Goal: Information Seeking & Learning: Learn about a topic

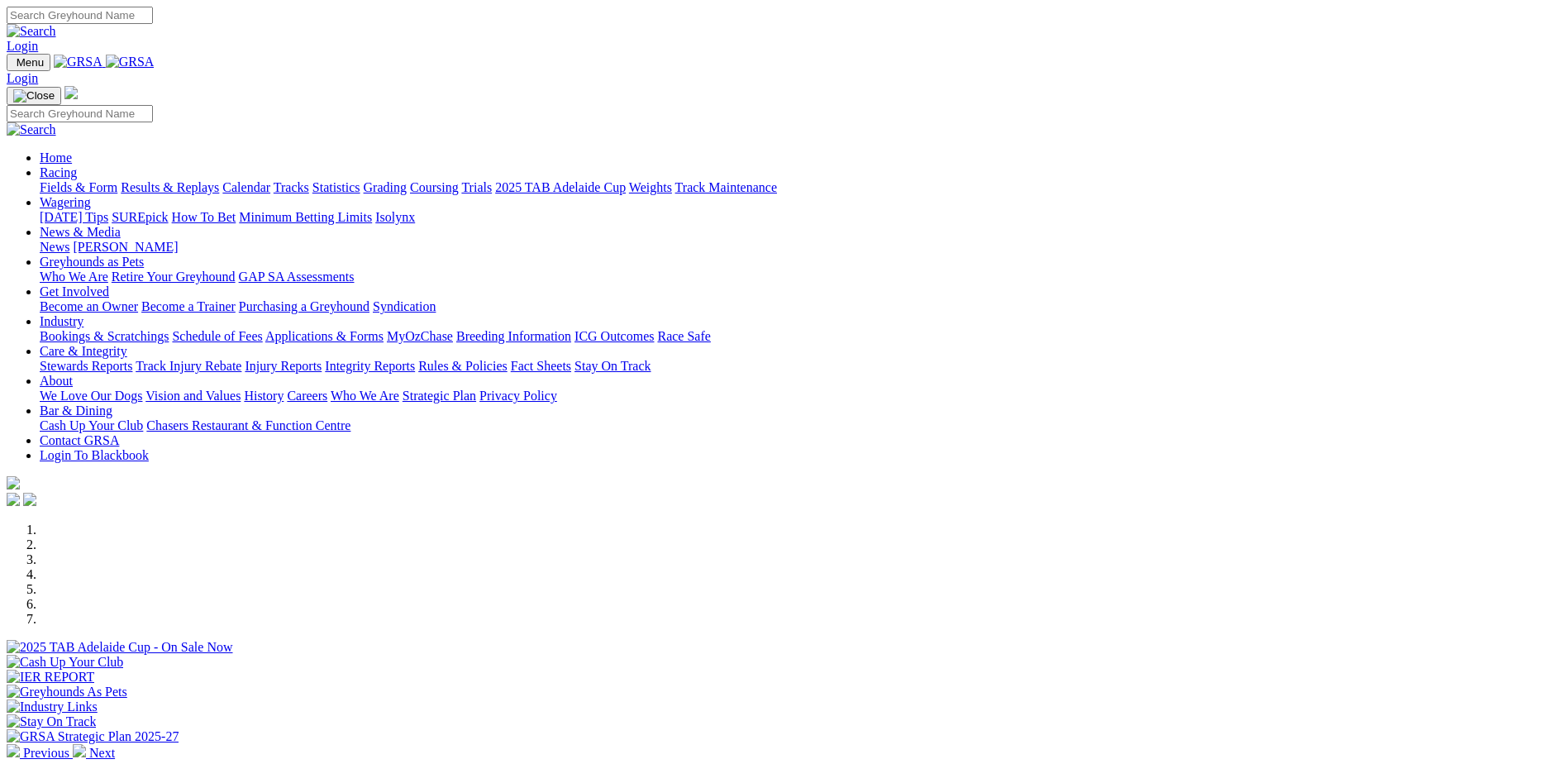
scroll to position [1199, 0]
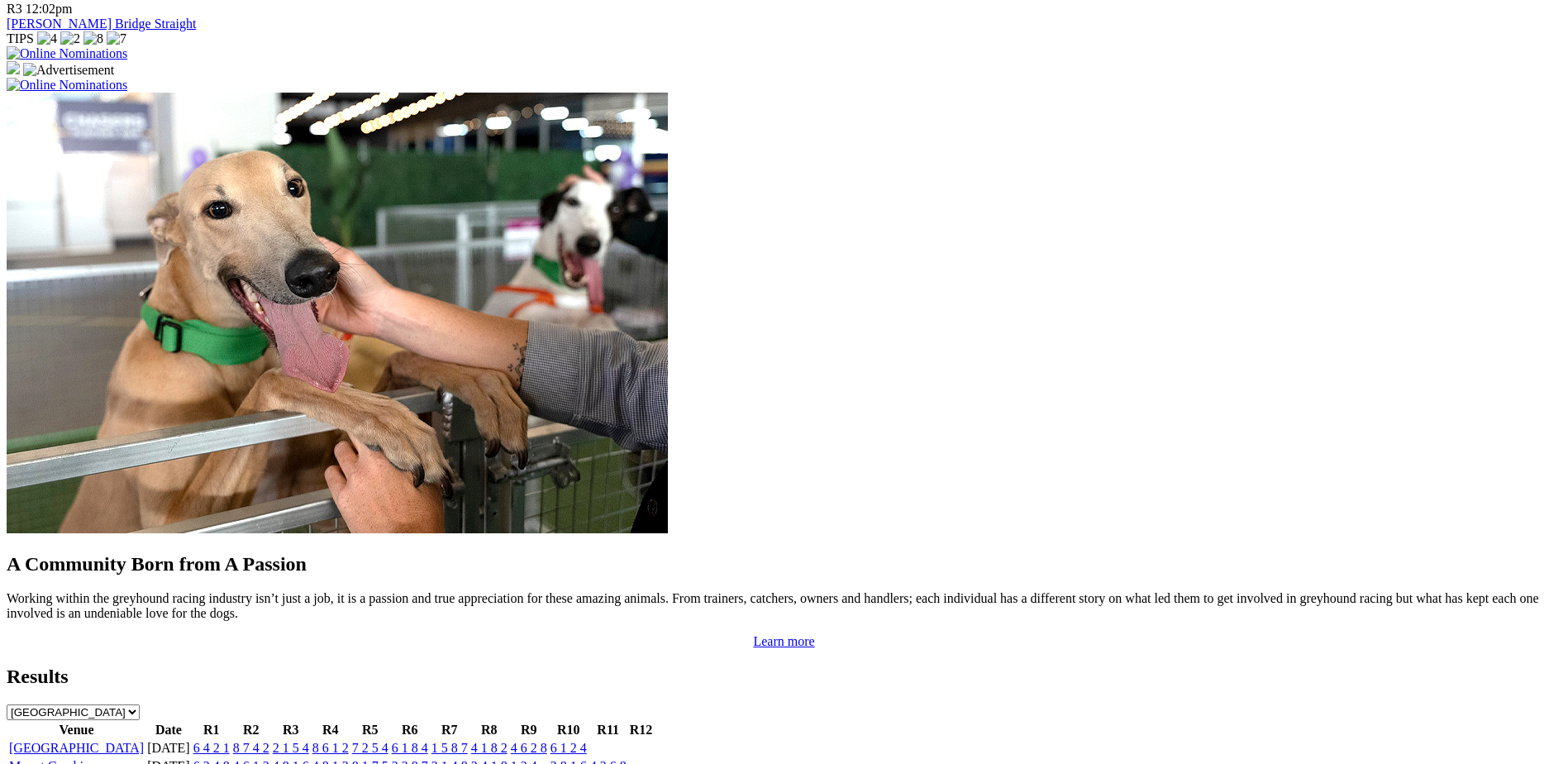
click at [144, 740] on link "[GEOGRAPHIC_DATA]" at bounding box center [76, 747] width 135 height 14
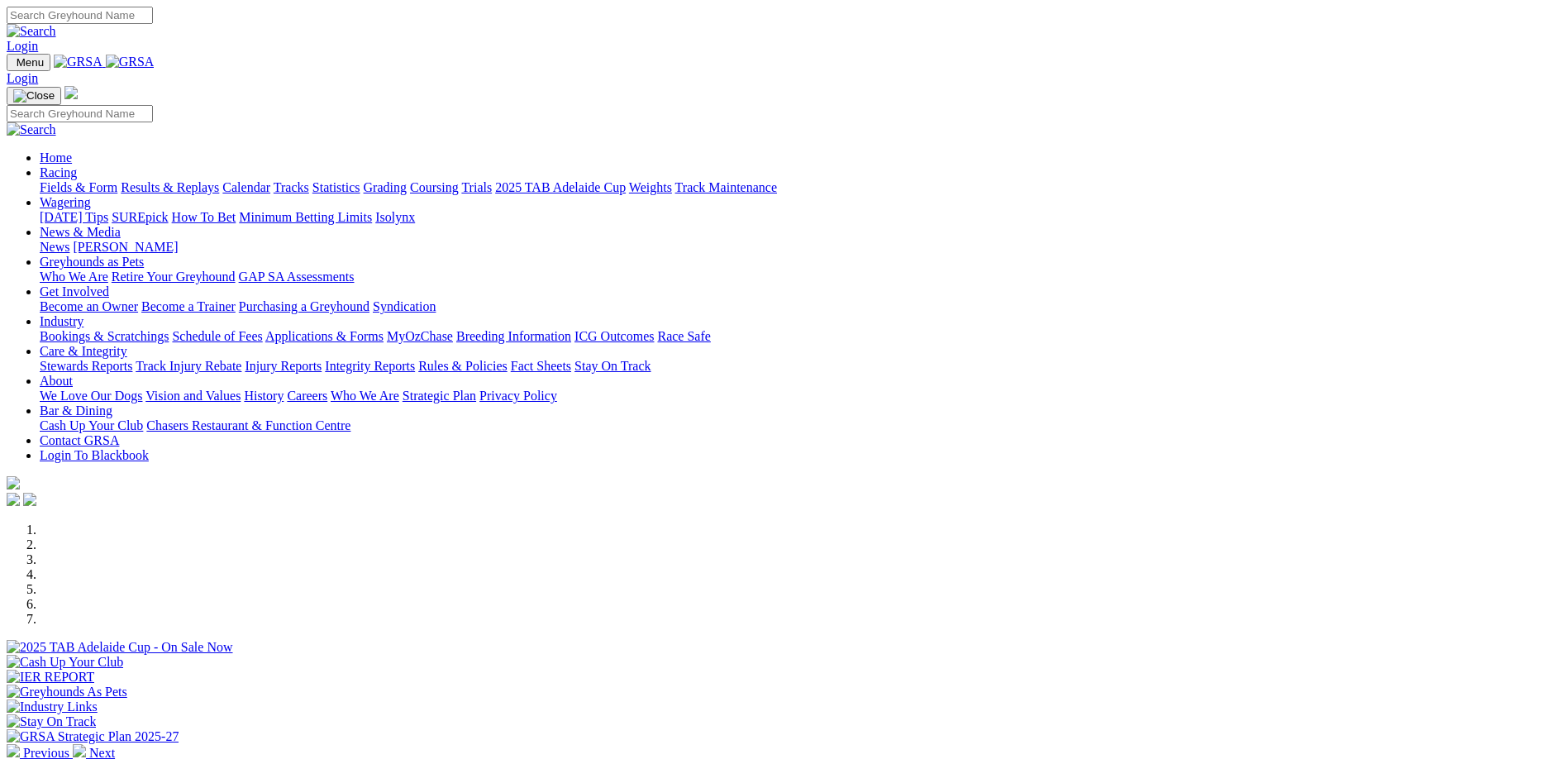
scroll to position [499, 0]
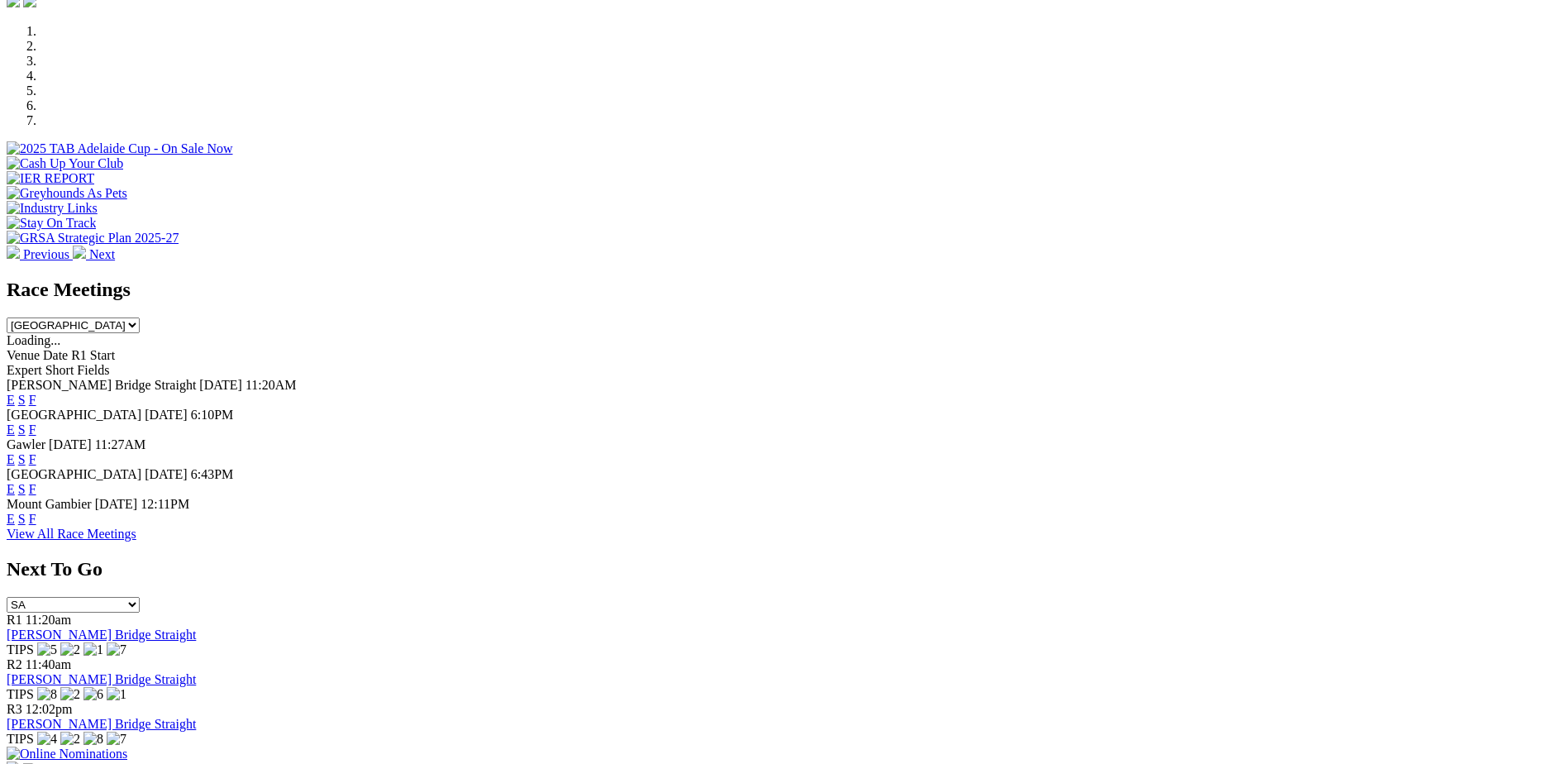
click at [37, 422] on link "F" at bounding box center [33, 429] width 8 height 14
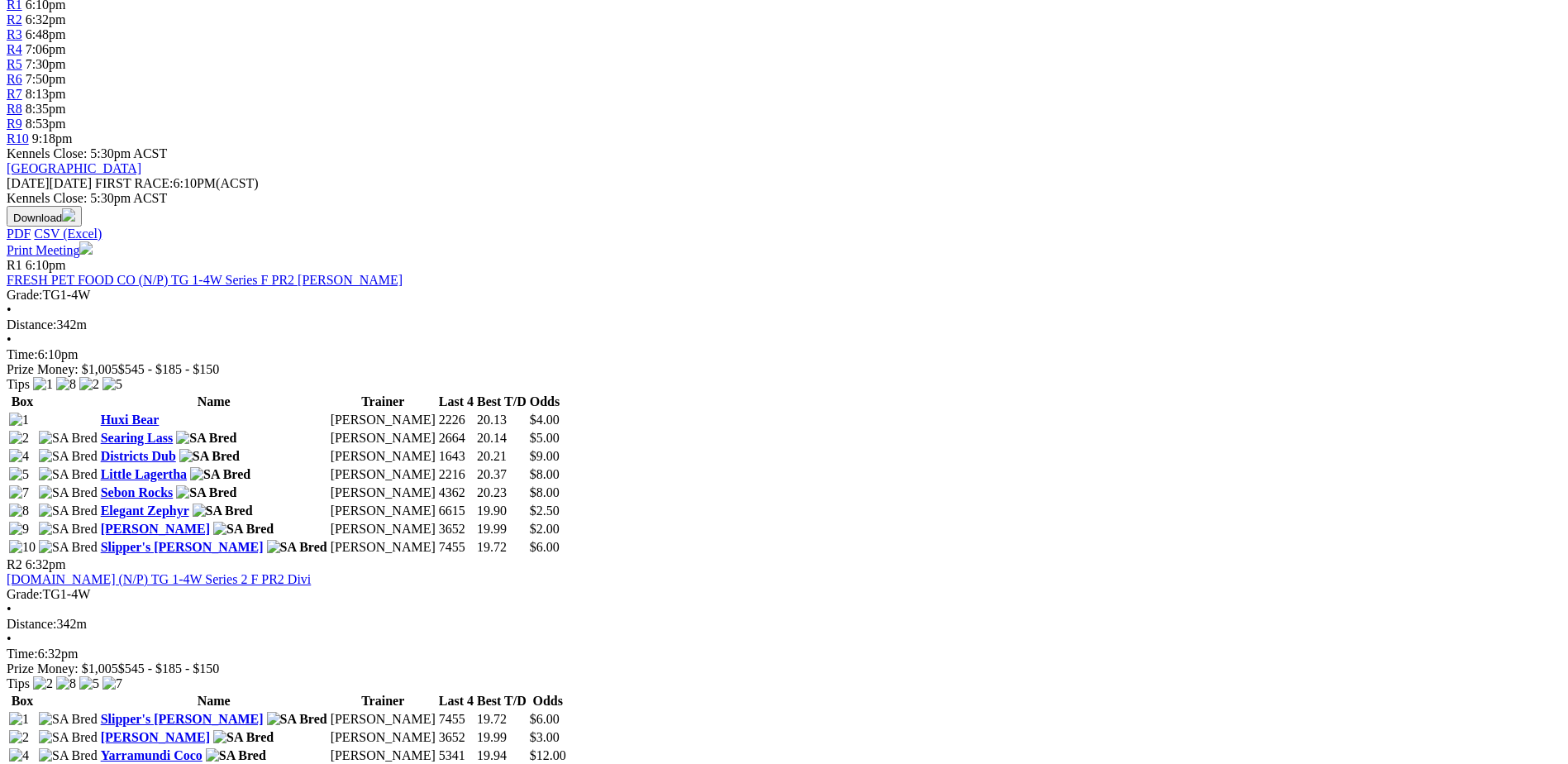
scroll to position [599, 0]
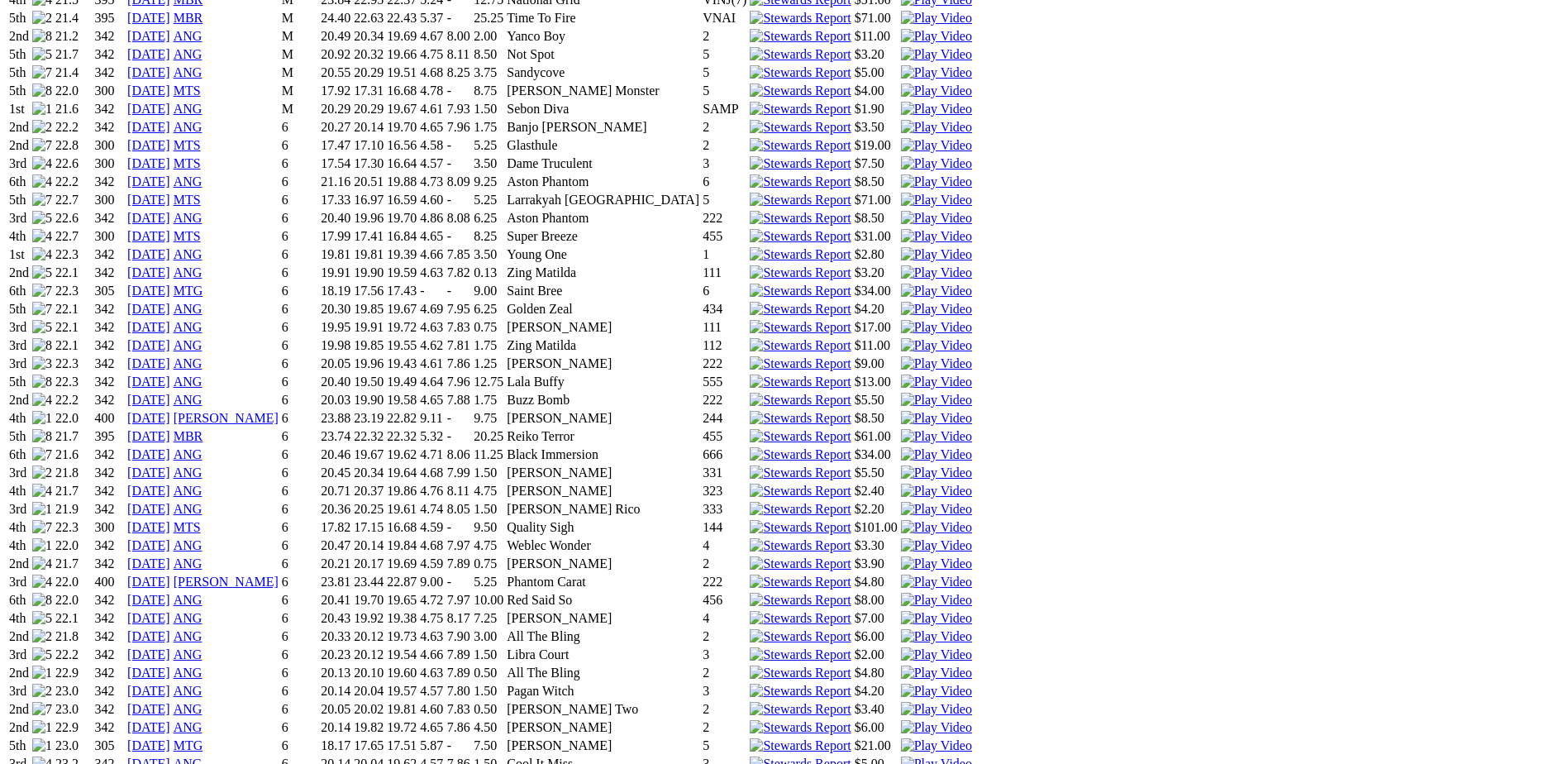
scroll to position [1302, 0]
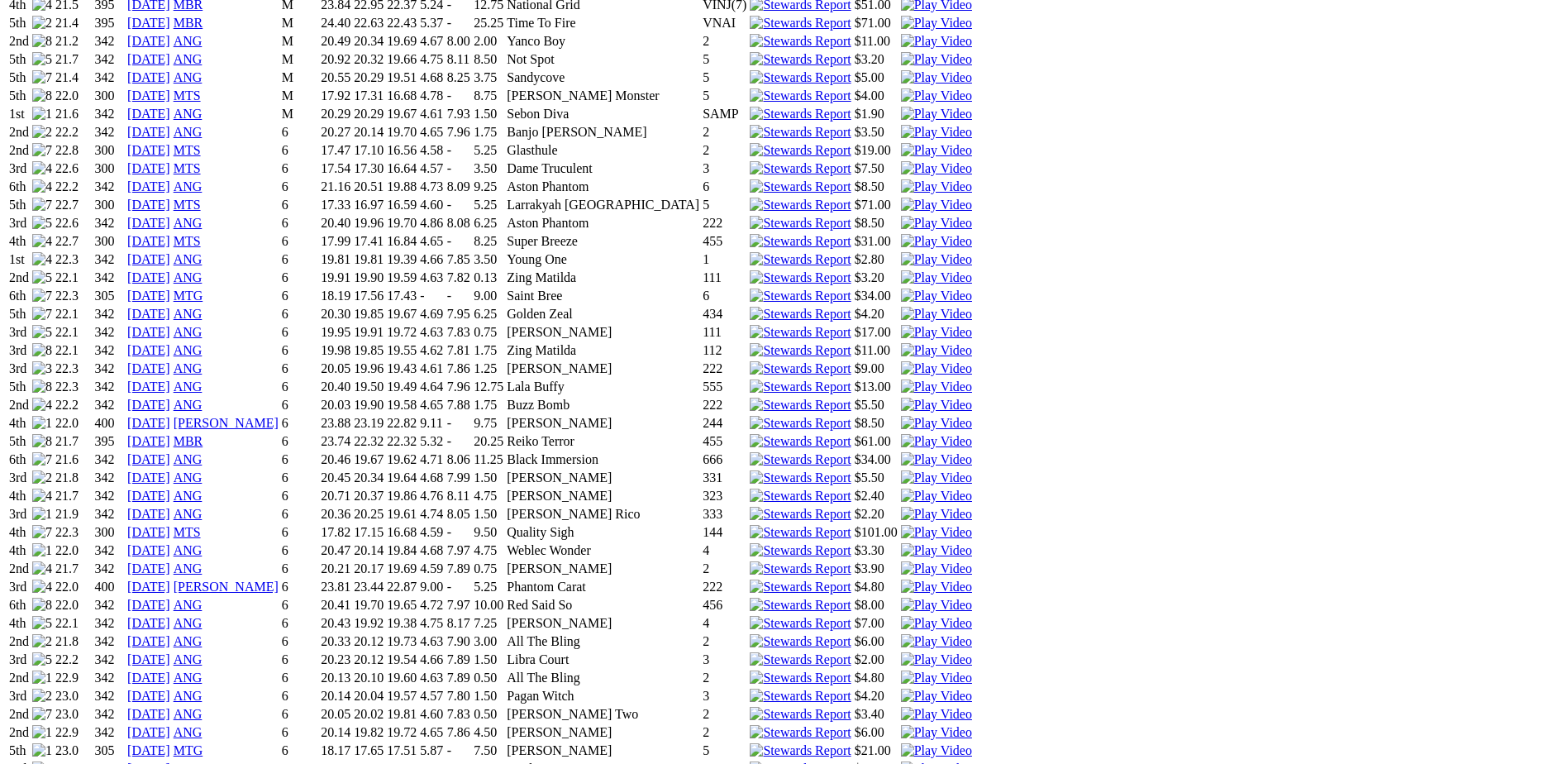
click at [972, 761] on img at bounding box center [937, 769] width 71 height 15
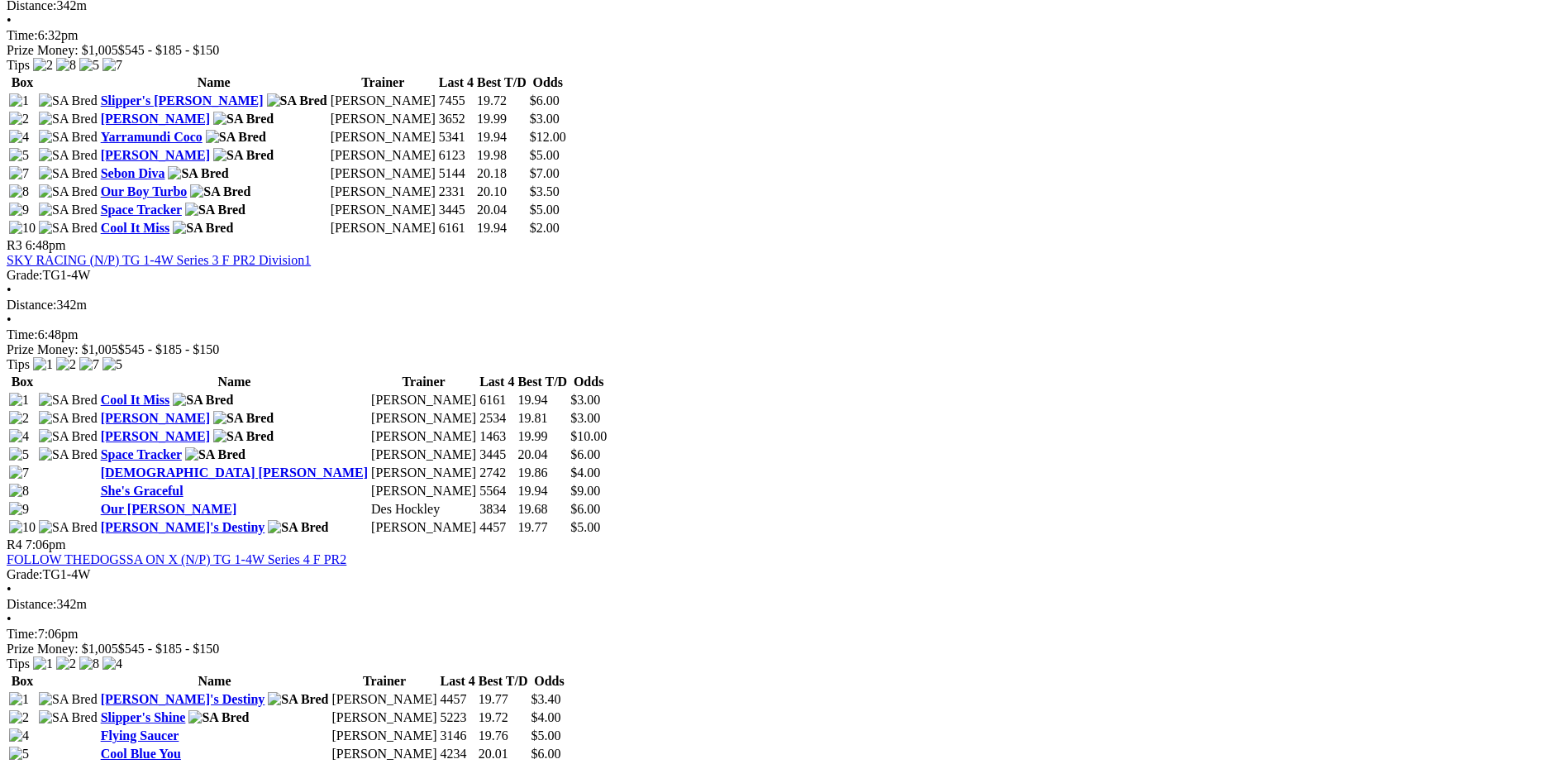
scroll to position [1364, 0]
